Goal: Task Accomplishment & Management: Use online tool/utility

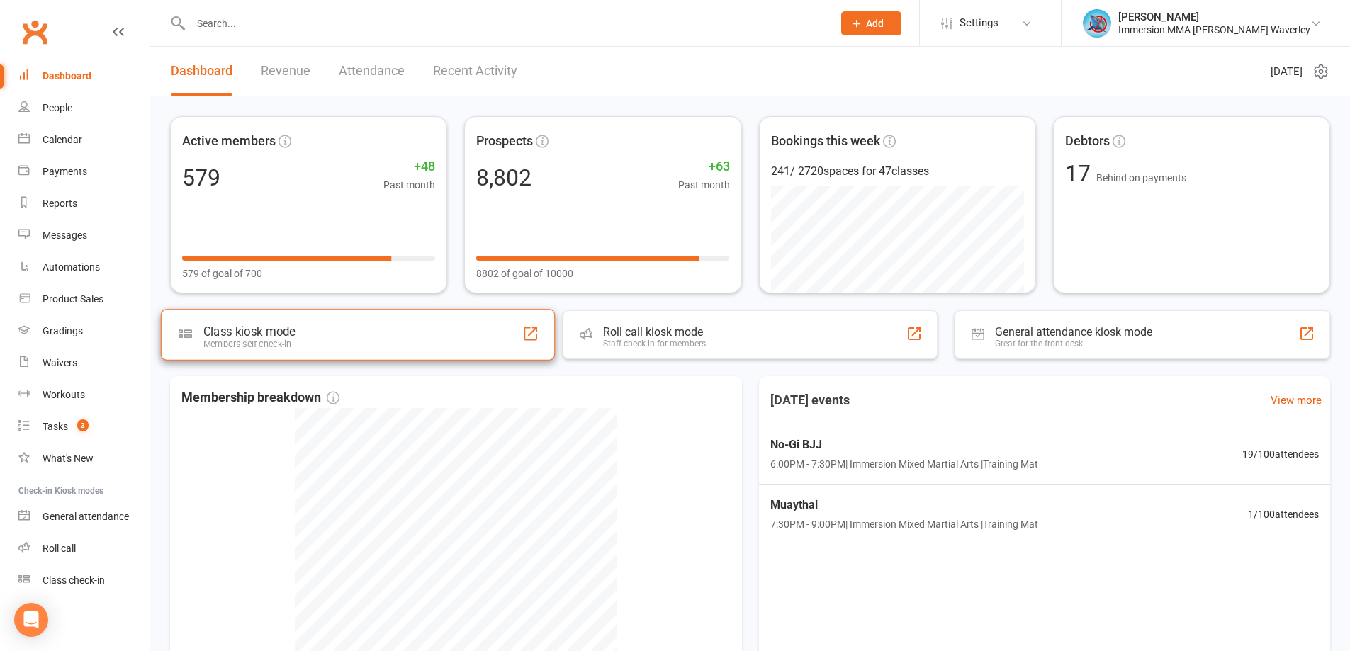
click at [254, 337] on div "Class kiosk mode" at bounding box center [249, 332] width 92 height 14
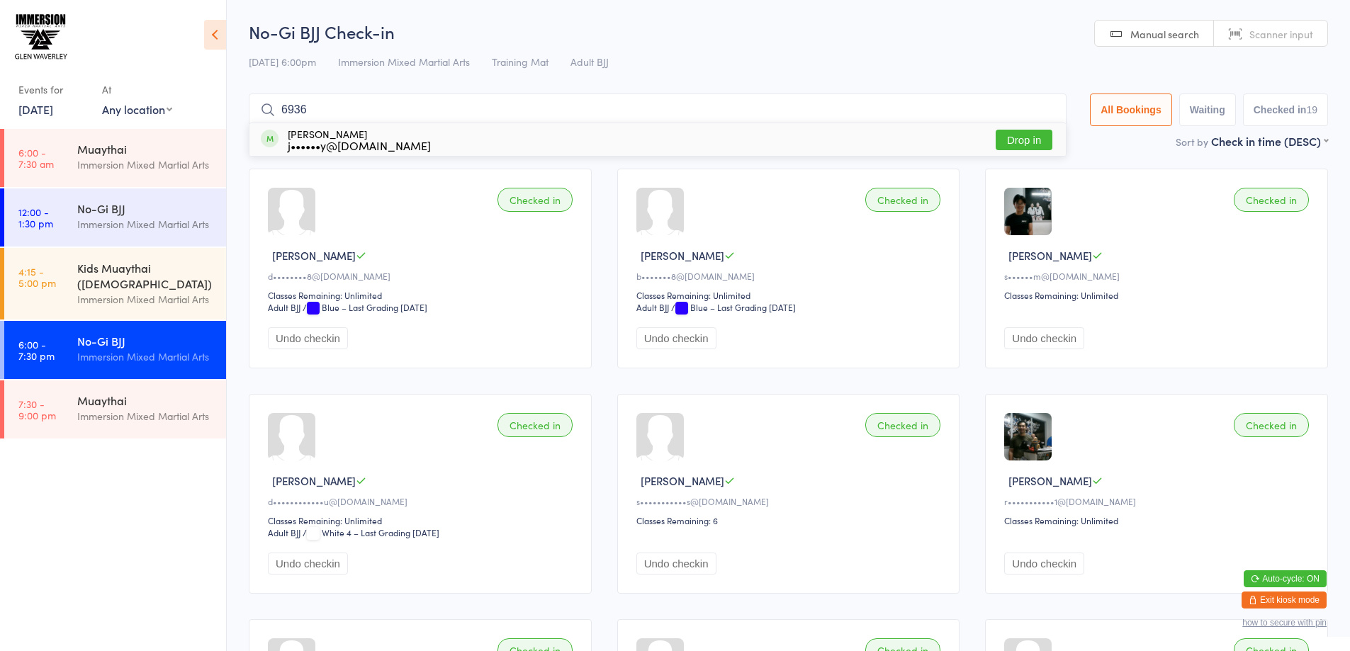
type input "6936"
click at [1009, 142] on button "Drop in" at bounding box center [1024, 140] width 57 height 21
